Goal: Information Seeking & Learning: Learn about a topic

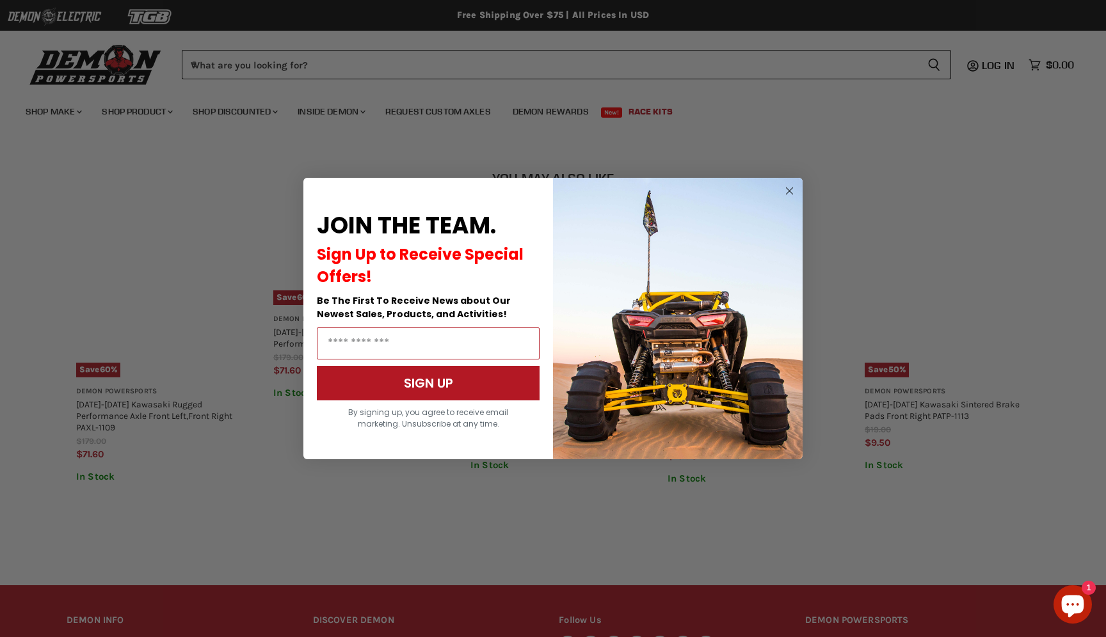
scroll to position [710, 0]
